Goal: Navigation & Orientation: Find specific page/section

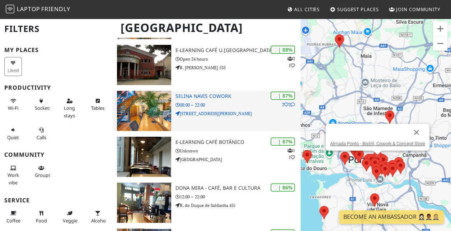
scroll to position [144, 0]
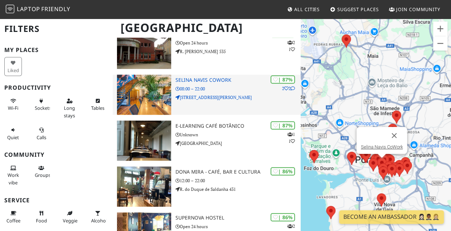
click at [228, 94] on p "Rua de José Falcão 199" at bounding box center [238, 97] width 125 height 7
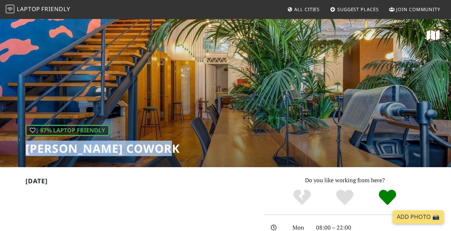
drag, startPoint x: 171, startPoint y: 151, endPoint x: 25, endPoint y: 151, distance: 145.4
click at [25, 151] on div "| 87% Laptop Friendly [PERSON_NAME] CoWork" at bounding box center [225, 92] width 451 height 149
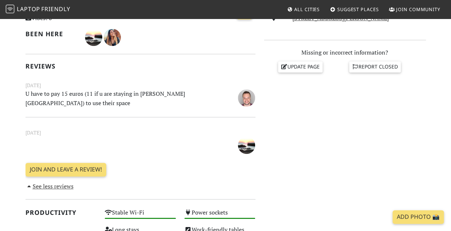
scroll to position [287, 0]
